Goal: Find specific page/section: Find specific page/section

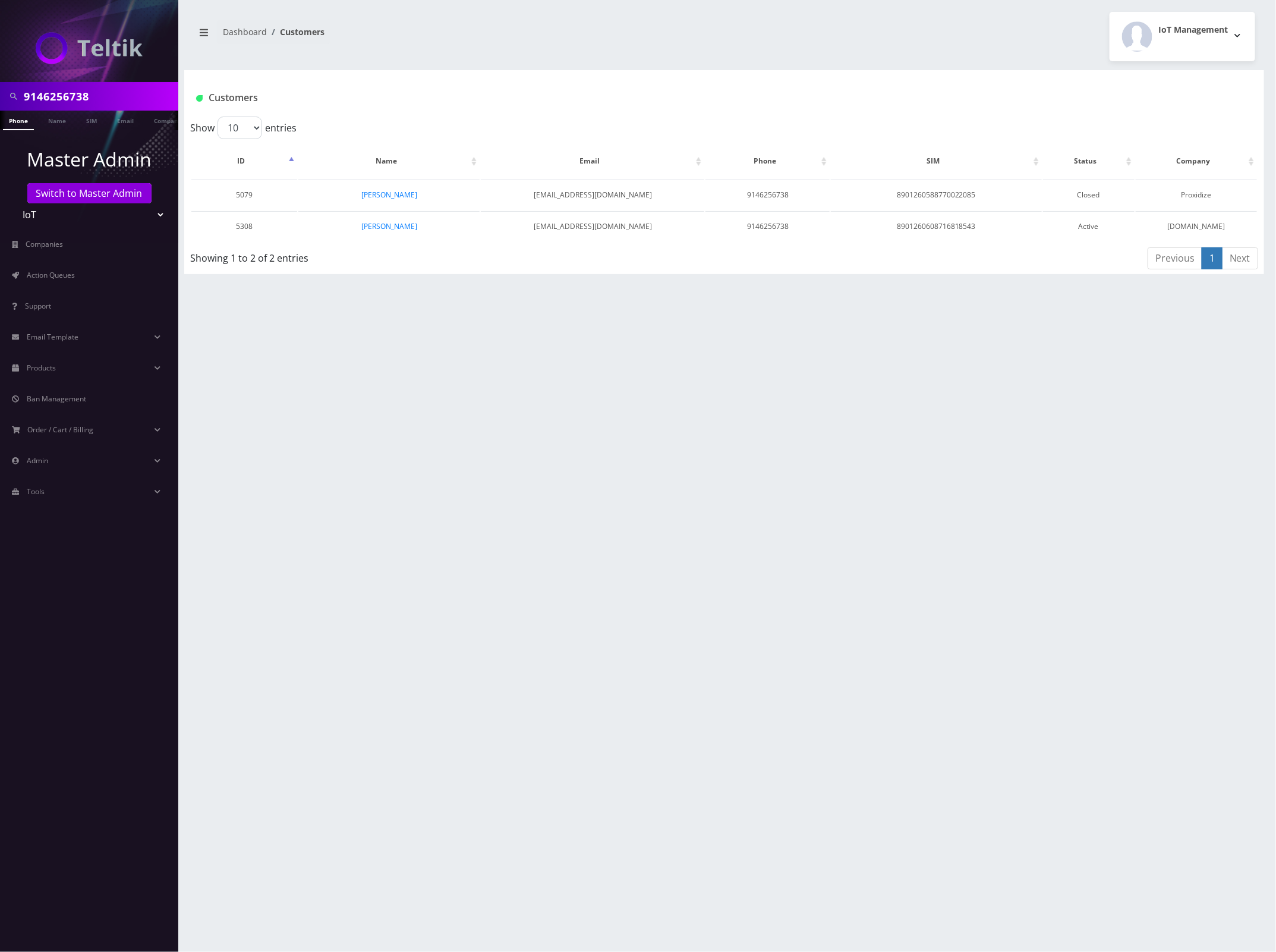
click at [75, 96] on input "9146256738" at bounding box center [99, 96] width 151 height 23
click at [74, 96] on input "9146256738" at bounding box center [99, 96] width 151 height 23
paste input "342335862"
type input "9342335862"
click at [17, 125] on link "Phone" at bounding box center [19, 120] width 31 height 19
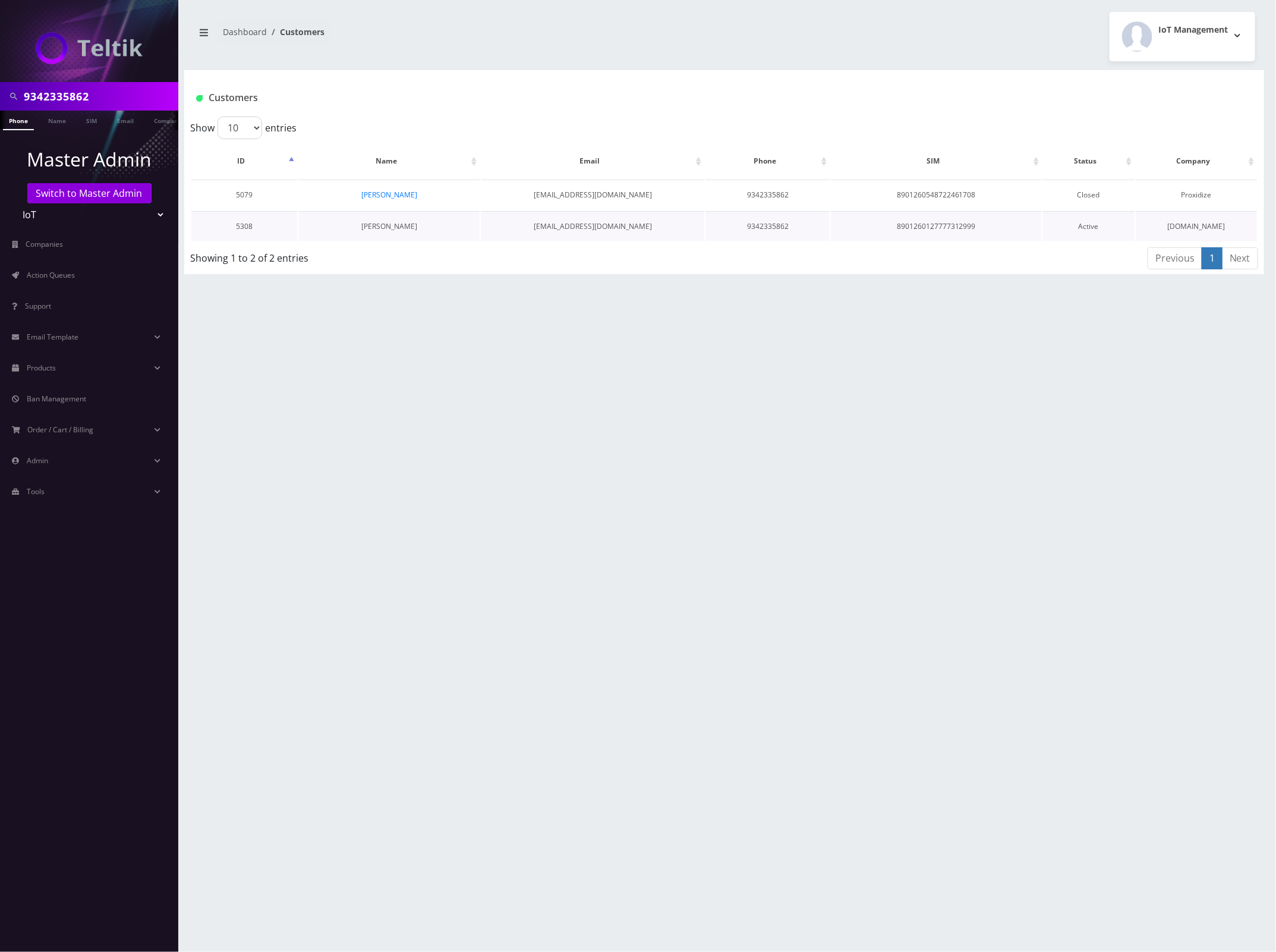
click at [391, 227] on link "[PERSON_NAME]" at bounding box center [389, 226] width 56 height 10
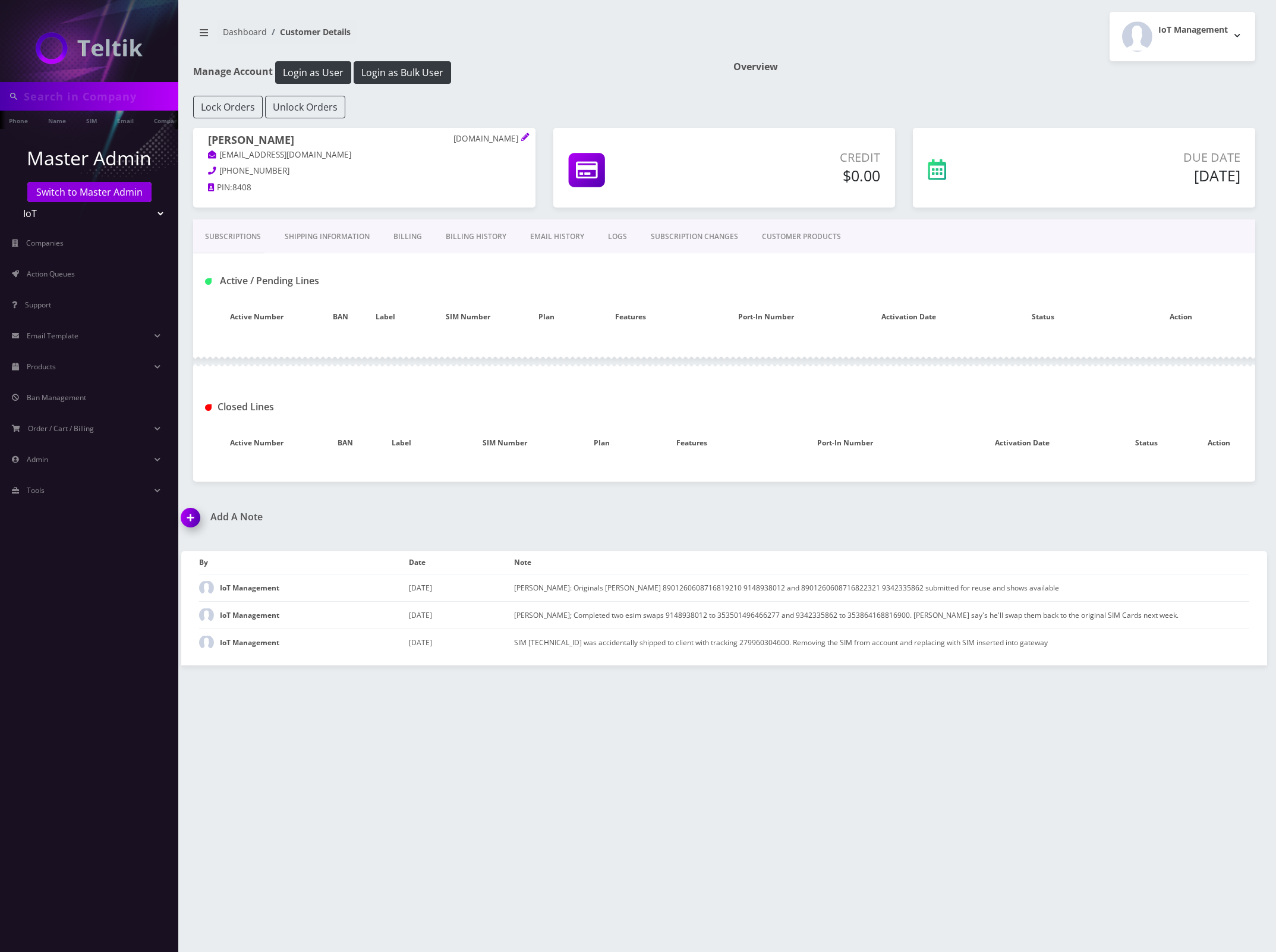
type input "9342335862"
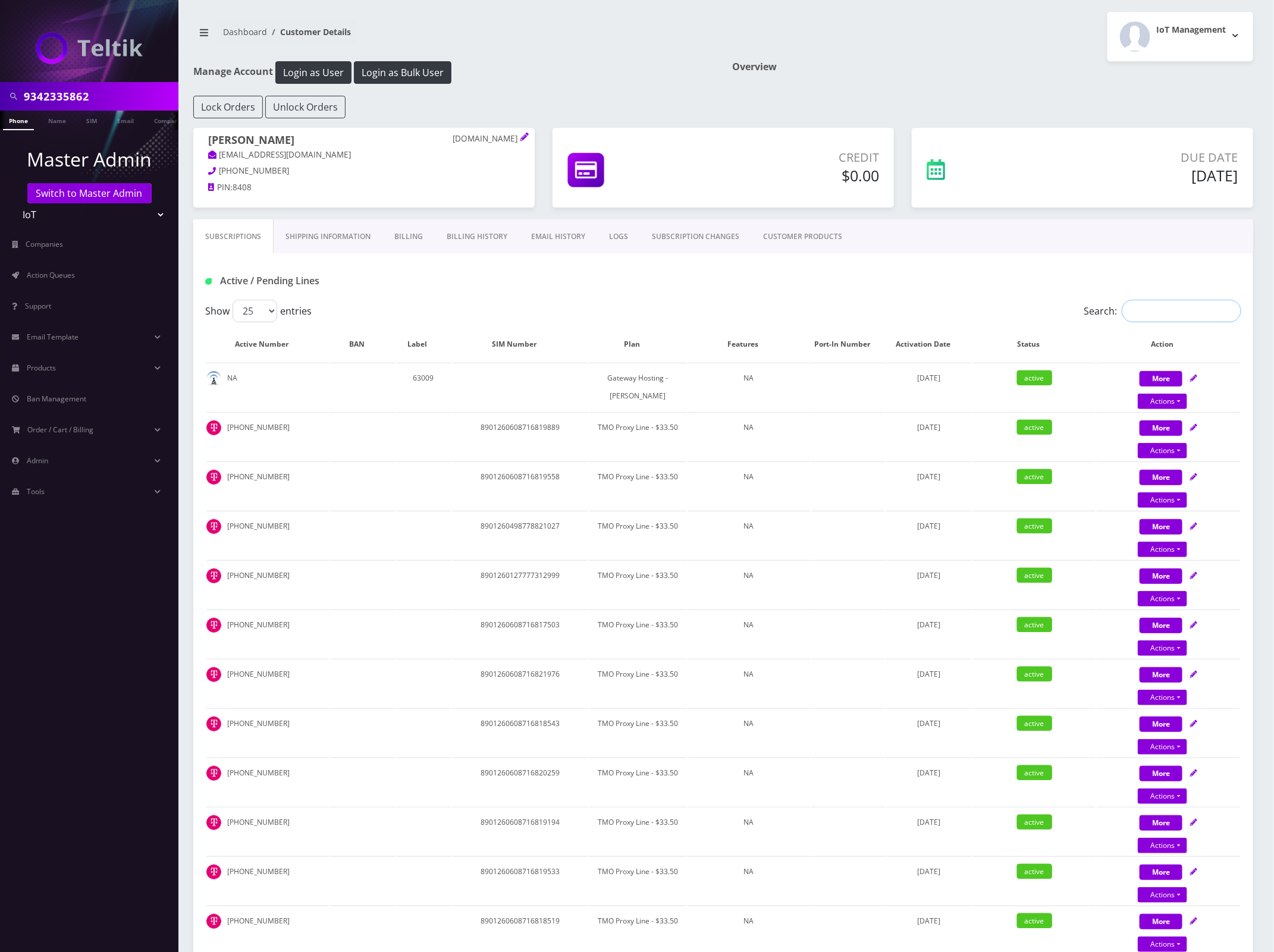
click at [1188, 321] on input "Search:" at bounding box center [1182, 311] width 120 height 23
paste input "9342335862"
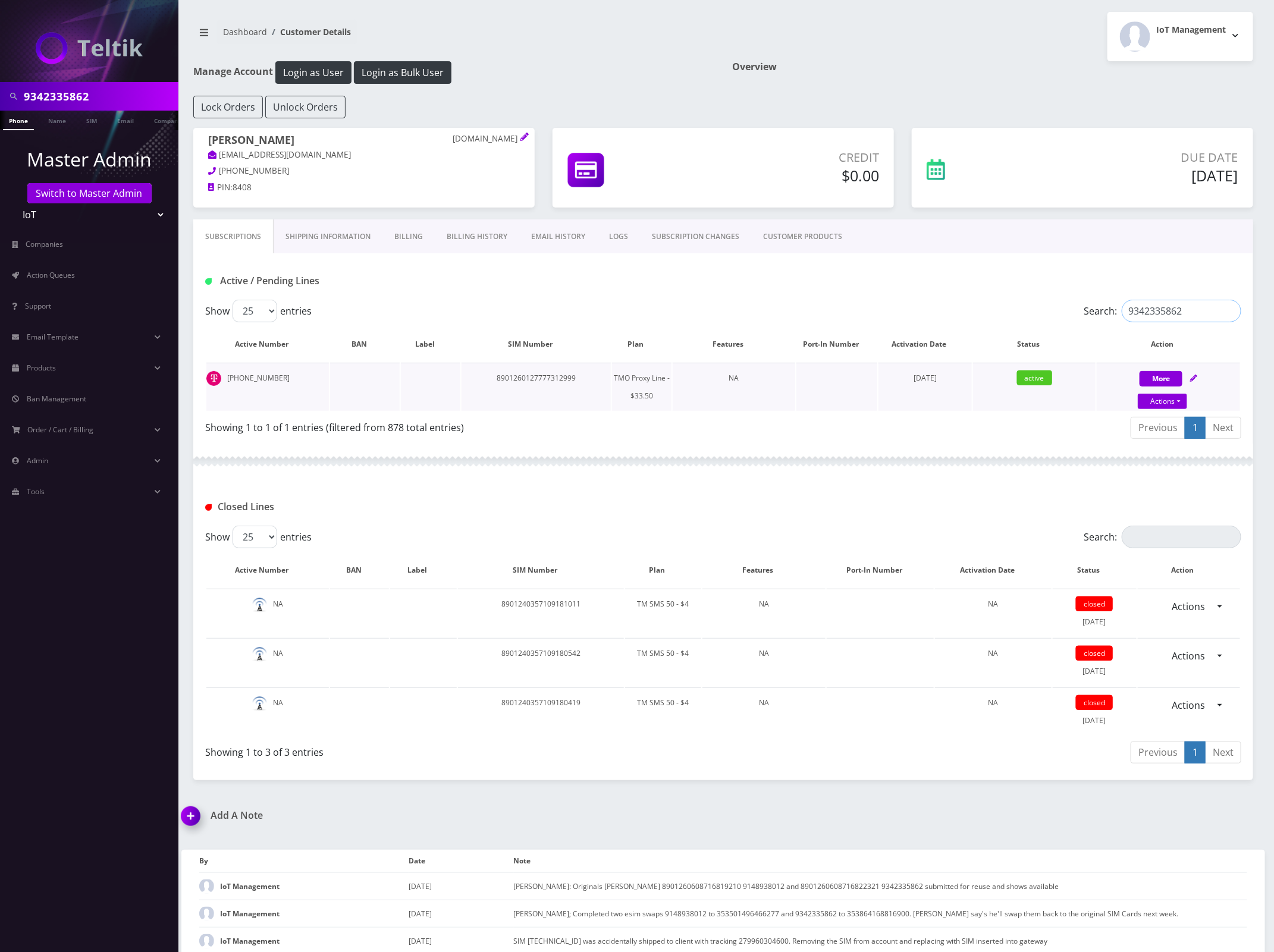
type input "9342335862"
click at [560, 378] on td "8901260127777312999" at bounding box center [536, 387] width 150 height 48
copy td "8901260127777312999"
click at [54, 102] on input "9342335862" at bounding box center [99, 96] width 151 height 23
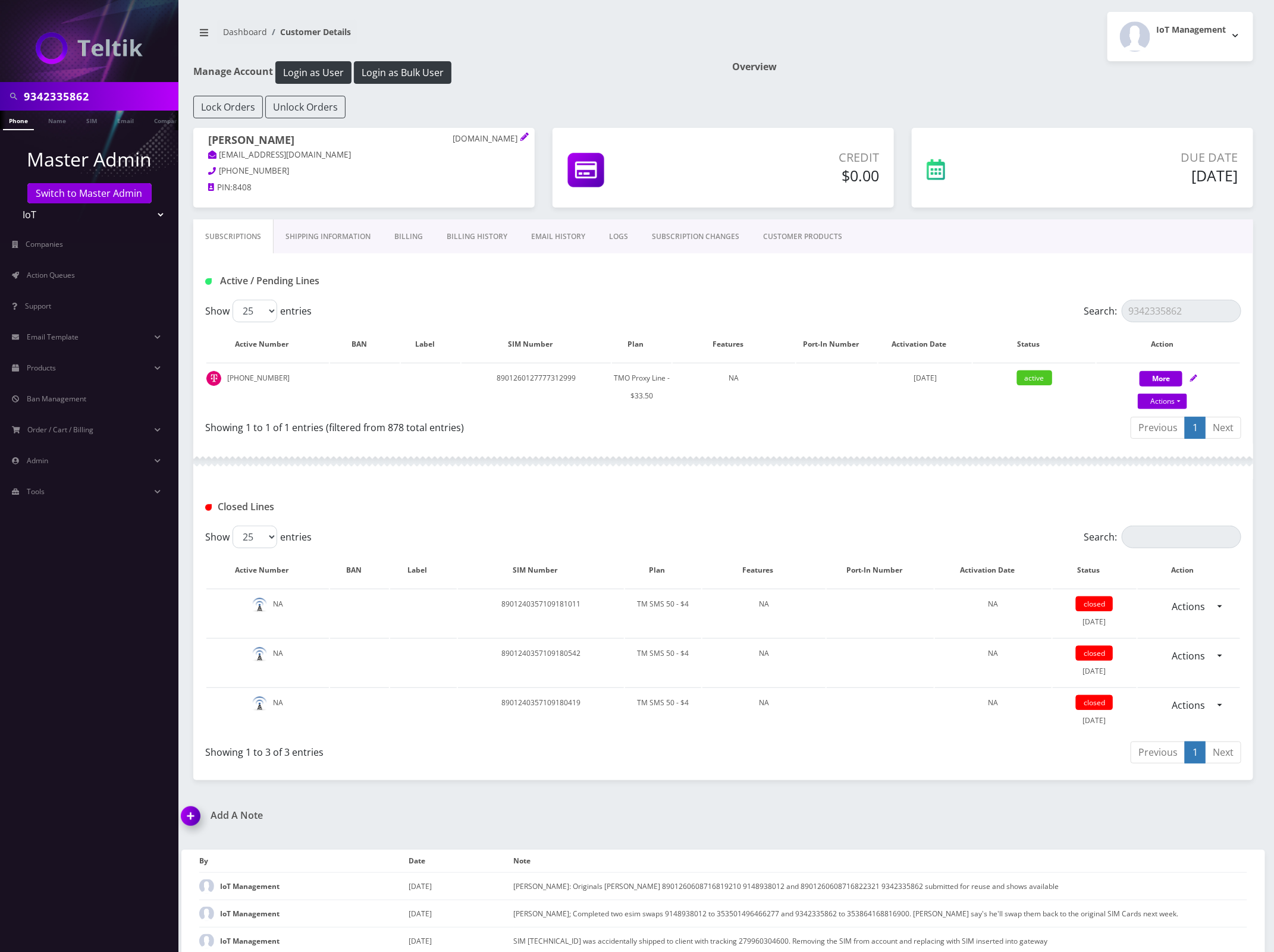
click at [54, 102] on input "9342335862" at bounding box center [99, 96] width 151 height 23
paste input "145273724"
type input "9145273724"
click at [17, 120] on link "Phone" at bounding box center [19, 120] width 31 height 19
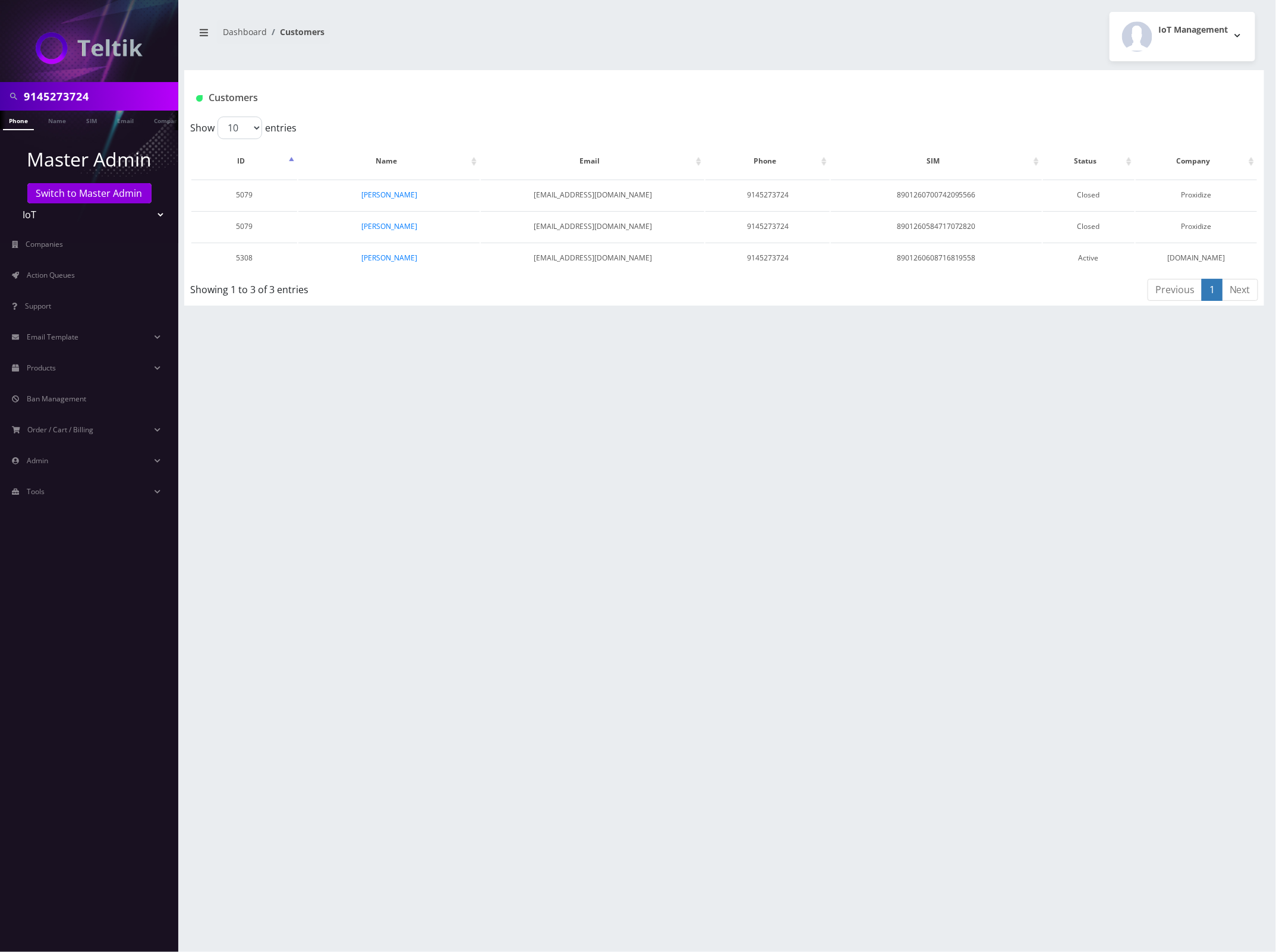
scroll to position [0, 6]
click at [399, 257] on link "[PERSON_NAME]" at bounding box center [389, 258] width 56 height 10
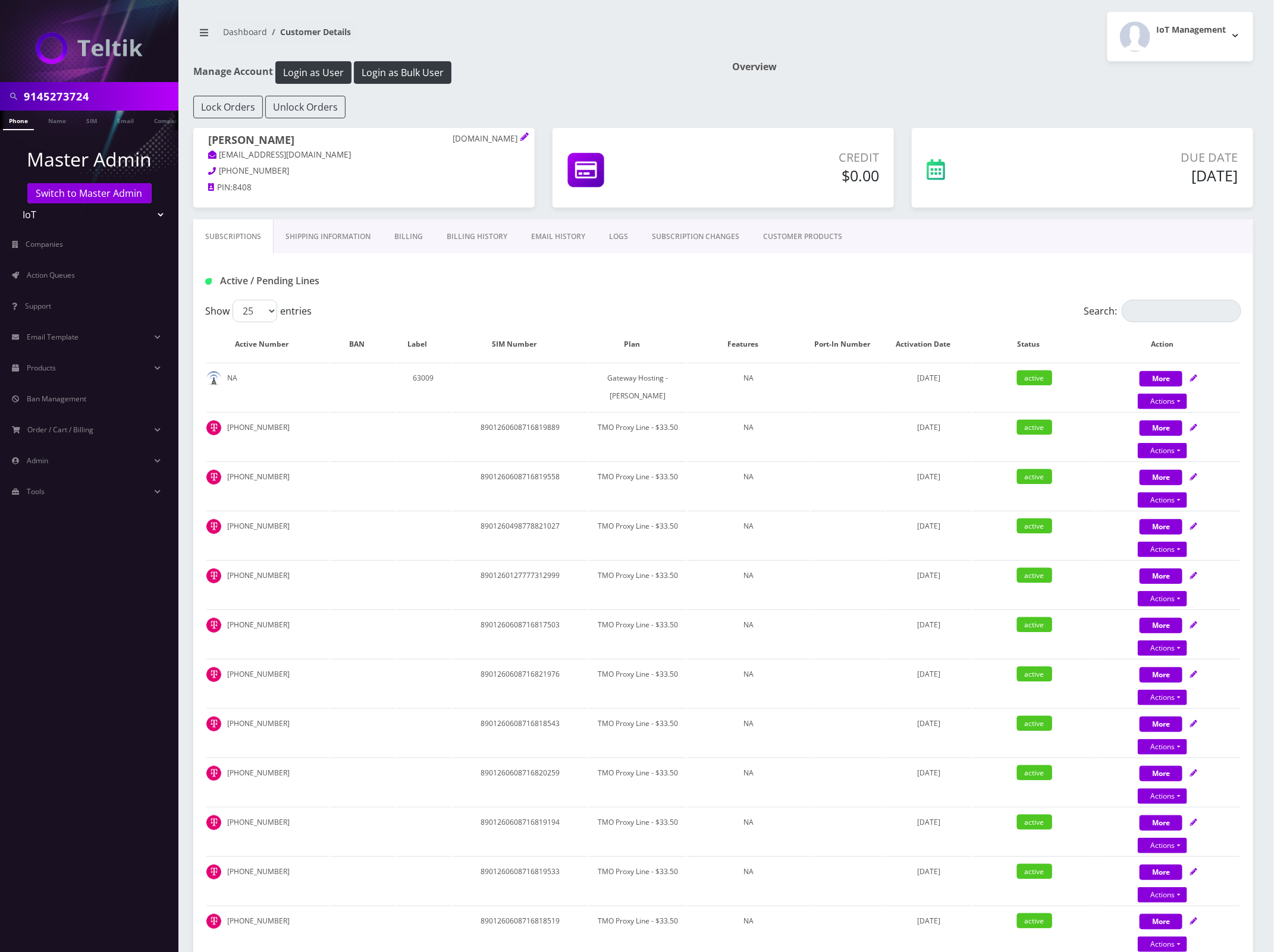
click at [350, 241] on link "Shipping Information" at bounding box center [328, 237] width 109 height 34
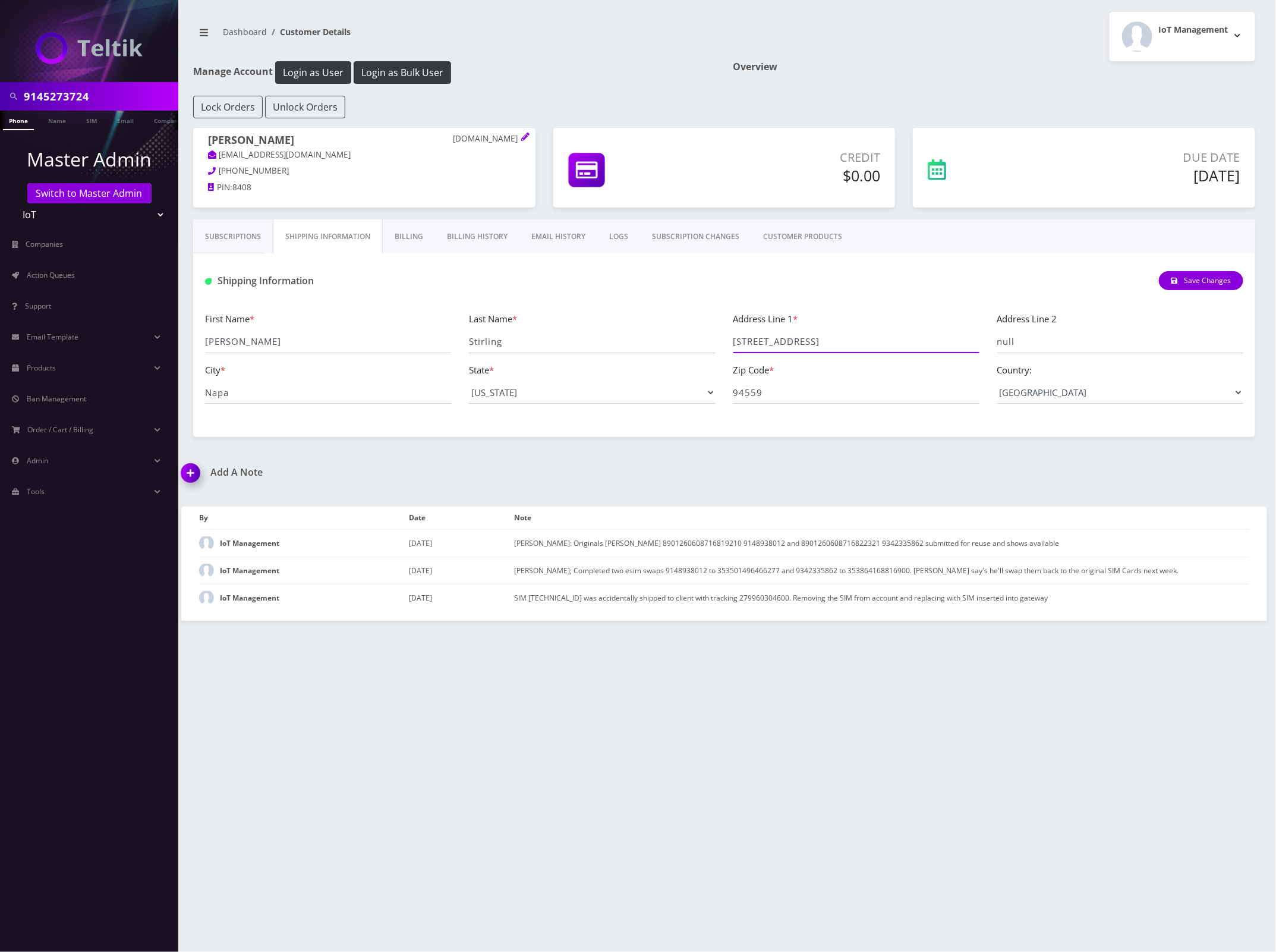
drag, startPoint x: 813, startPoint y: 339, endPoint x: 717, endPoint y: 339, distance: 96.0
click at [673, 338] on div "First Name * Jarod Last Name * Stirling Address Line 1 * 2050 Brown St Address …" at bounding box center [724, 362] width 1056 height 101
drag, startPoint x: 288, startPoint y: 403, endPoint x: 153, endPoint y: 395, distance: 135.2
click at [153, 395] on div "9145273724 Phone Name SIM Email Company Customer Master Admin Switch to Master …" at bounding box center [638, 476] width 1276 height 952
click at [49, 97] on input "9145273724" at bounding box center [99, 96] width 151 height 23
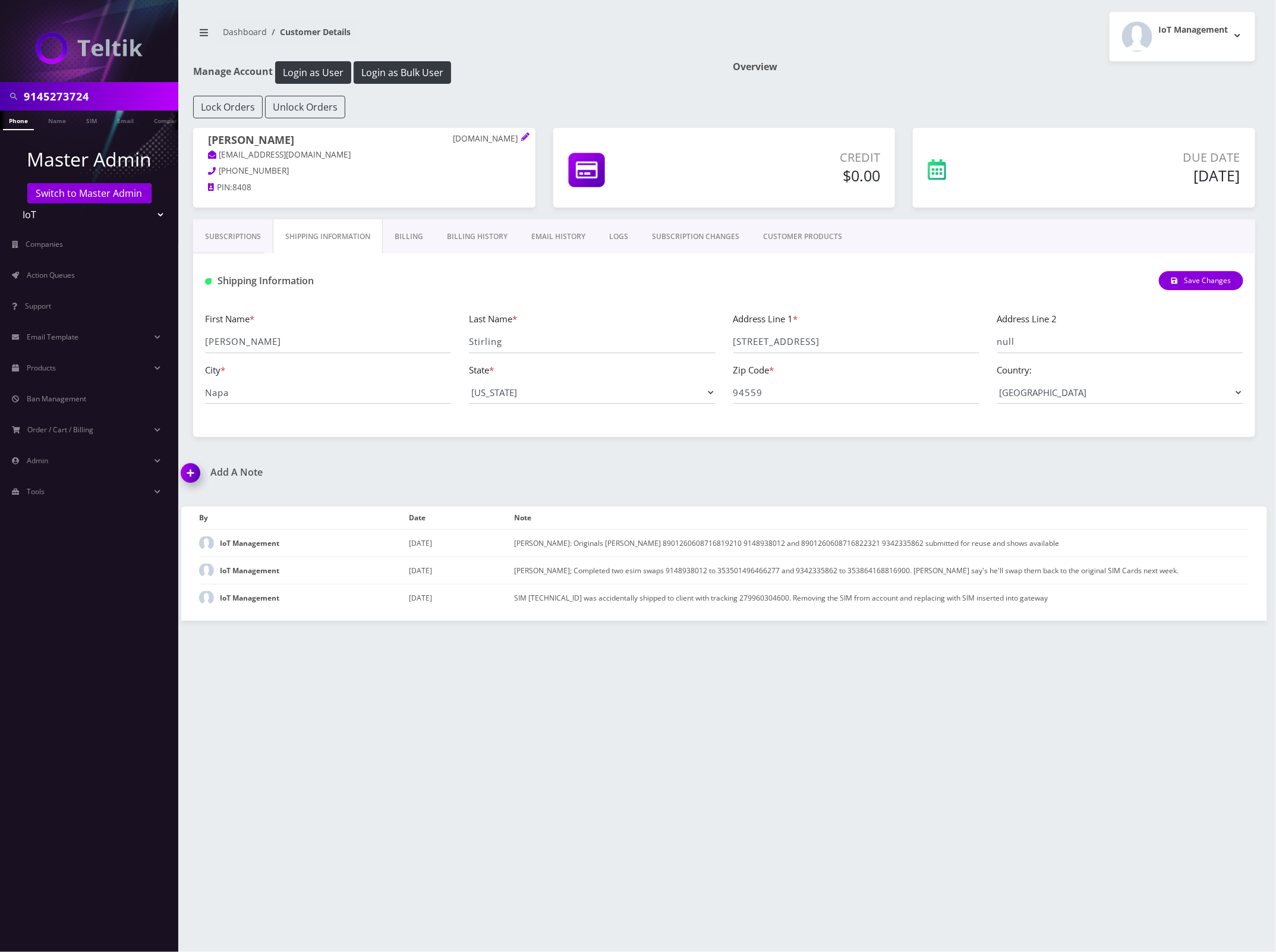
click at [49, 97] on input "9145273724" at bounding box center [99, 96] width 151 height 23
paste input "8457149570"
type input "8457149570"
click at [19, 120] on link "Phone" at bounding box center [19, 120] width 31 height 19
